Goal: Transaction & Acquisition: Purchase product/service

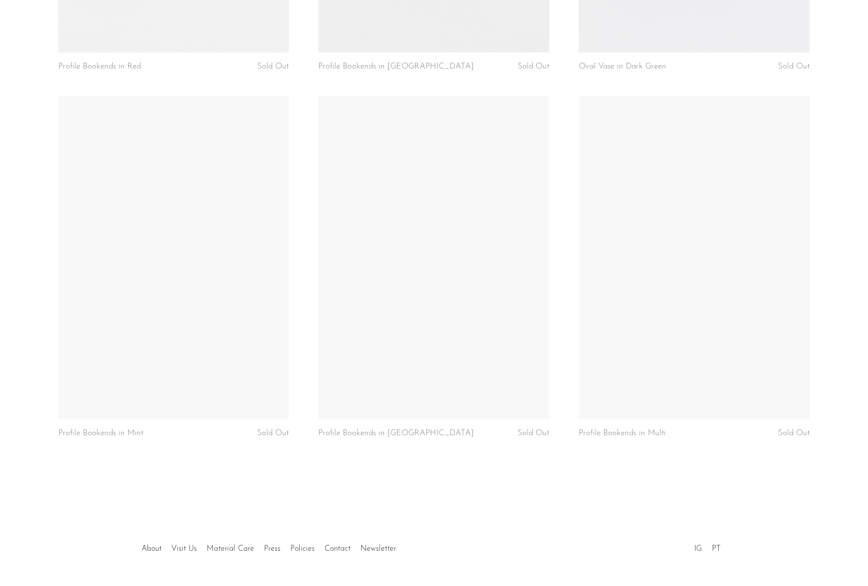
scroll to position [807, 0]
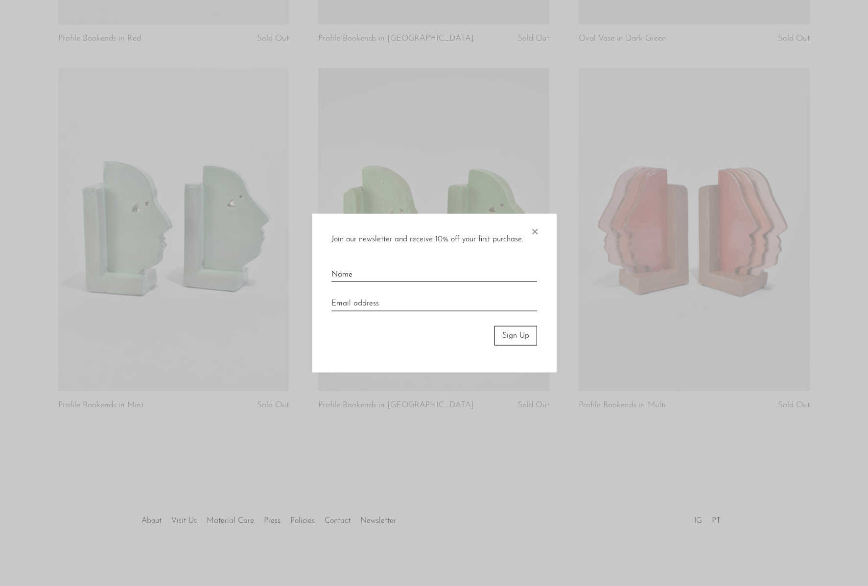
click at [672, 328] on div at bounding box center [434, 293] width 868 height 586
click at [532, 226] on span "×" at bounding box center [535, 229] width 10 height 31
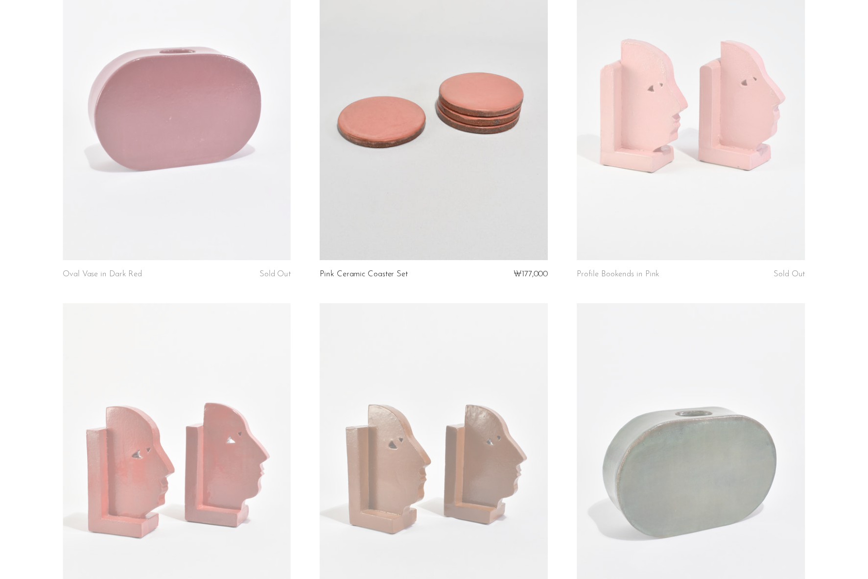
scroll to position [0, 0]
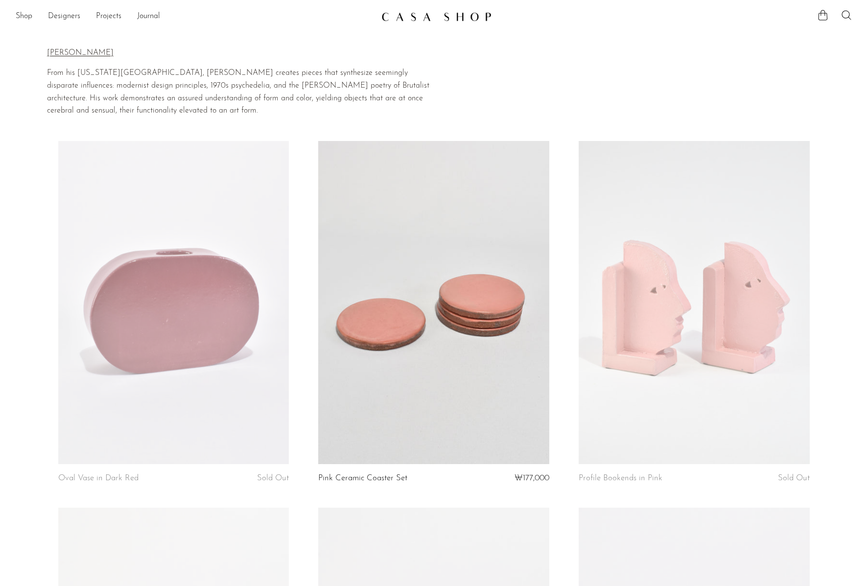
click at [14, 13] on div "Shop Featured New Arrivals Bestsellers Coming Soon Jewelry Jewelry All Earrings…" at bounding box center [434, 17] width 868 height 18
click at [16, 14] on link "Shop" at bounding box center [24, 16] width 17 height 13
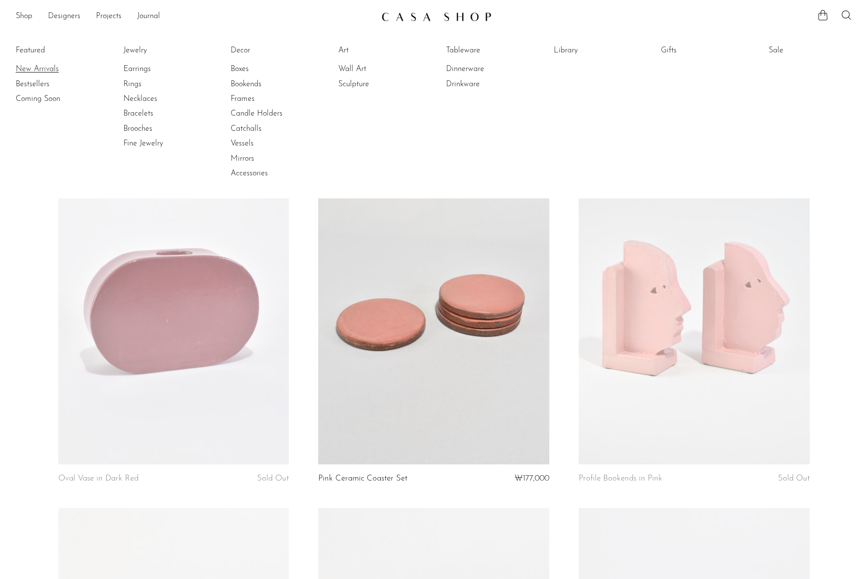
click at [39, 64] on link "New Arrivals" at bounding box center [52, 69] width 73 height 11
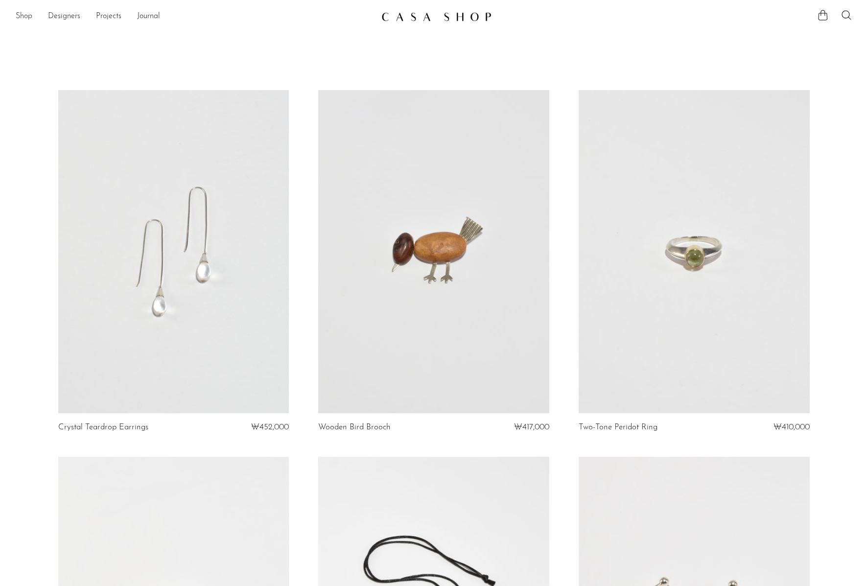
click at [22, 12] on link "Shop" at bounding box center [24, 16] width 17 height 13
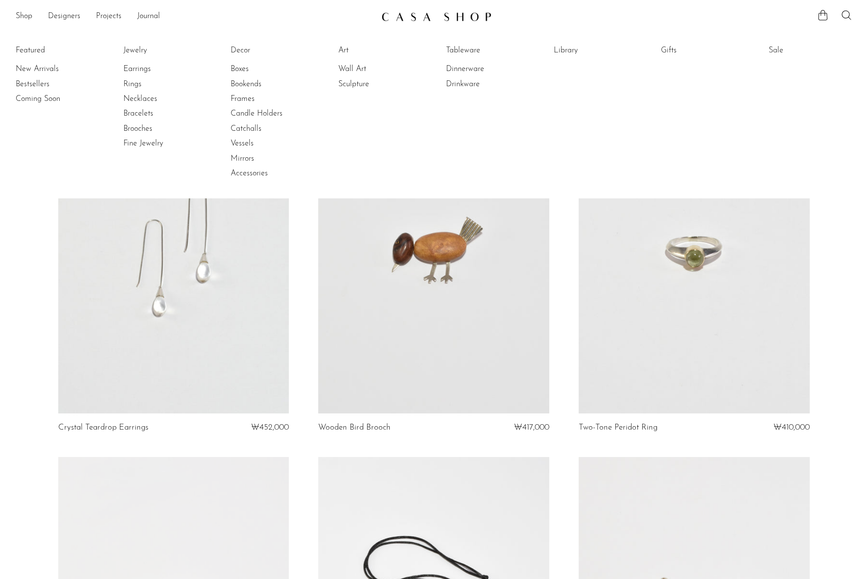
click at [463, 57] on li "Tableware" at bounding box center [482, 50] width 73 height 15
click at [459, 49] on link "Tableware" at bounding box center [482, 50] width 73 height 11
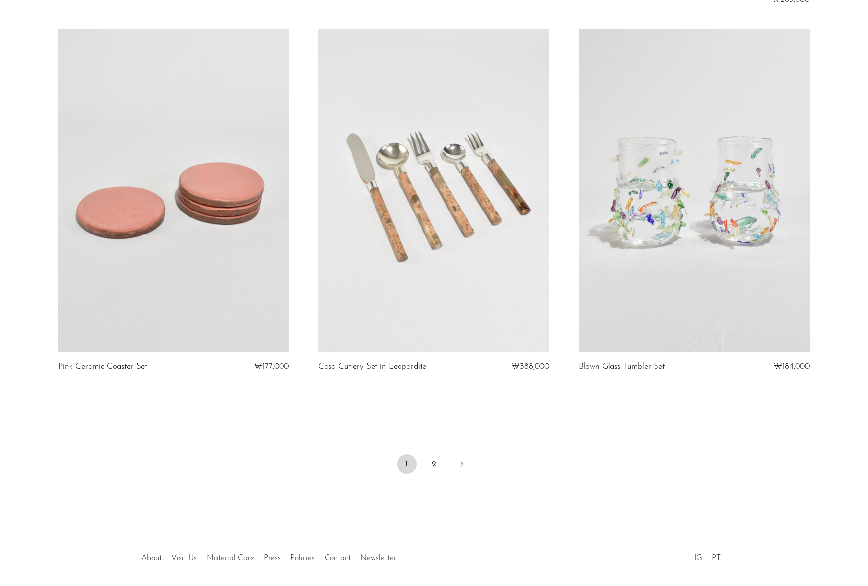
scroll to position [4144, 0]
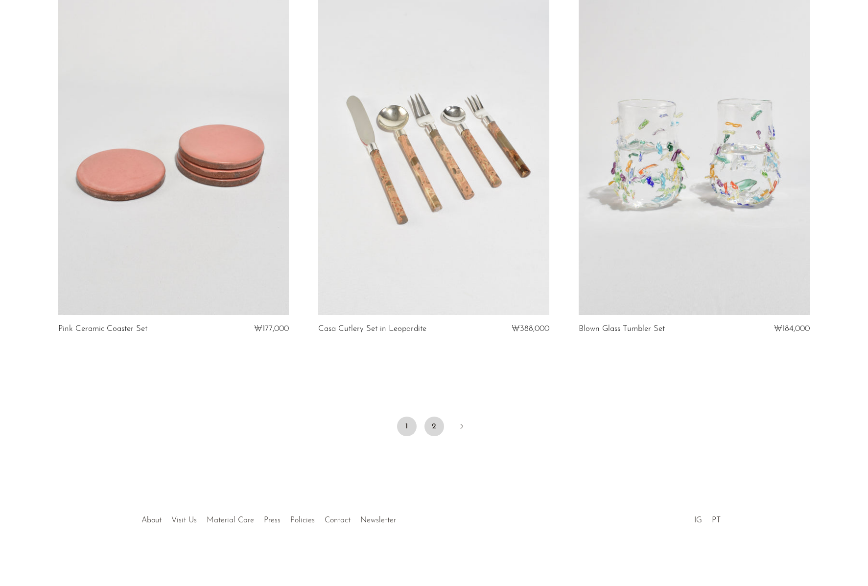
click at [433, 426] on link "2" at bounding box center [435, 427] width 20 height 20
